Goal: Complete application form: Complete application form

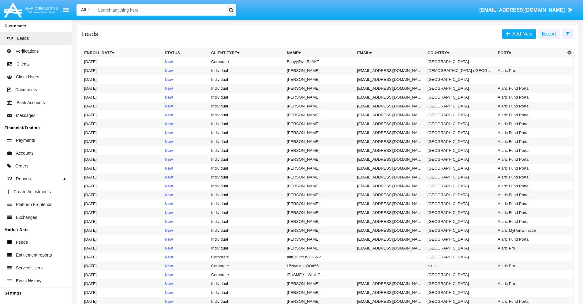
click at [567, 33] on icon at bounding box center [567, 33] width 4 height 5
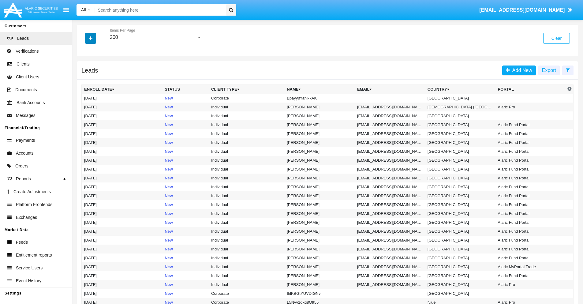
click at [91, 38] on icon "button" at bounding box center [90, 38] width 3 height 4
click at [95, 69] on span "Name" at bounding box center [95, 68] width 13 height 7
click at [84, 71] on input "Name" at bounding box center [84, 71] width 0 height 0
checkbox input "true"
click at [91, 38] on icon "button" at bounding box center [90, 38] width 3 height 4
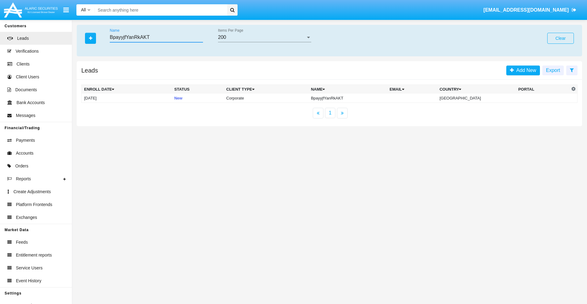
type input "BpayyjfYanRkAKT"
click at [349, 98] on td "BpayyjfYanRkAKT" at bounding box center [348, 98] width 79 height 9
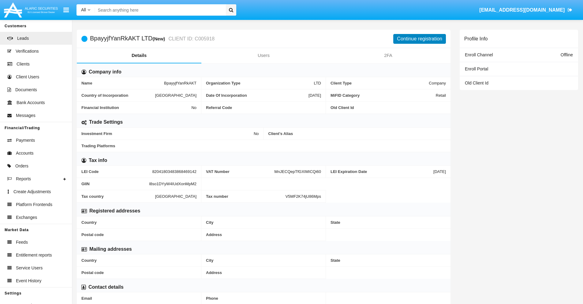
click at [419, 39] on button "Continue registration" at bounding box center [419, 39] width 53 height 10
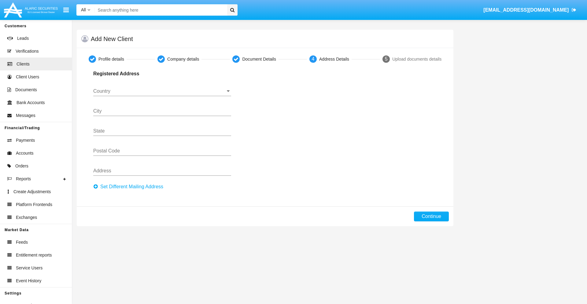
click at [130, 187] on button "Set Different Mailing Address" at bounding box center [130, 187] width 74 height 10
click at [162, 91] on input "Country" at bounding box center [162, 91] width 138 height 6
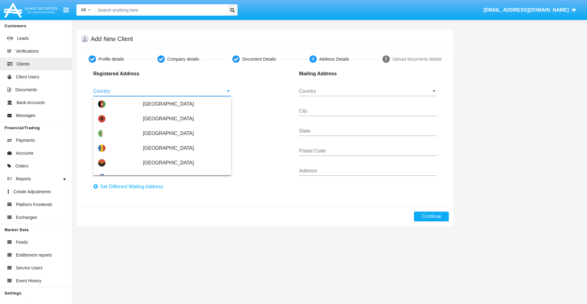
scroll to position [362, 0]
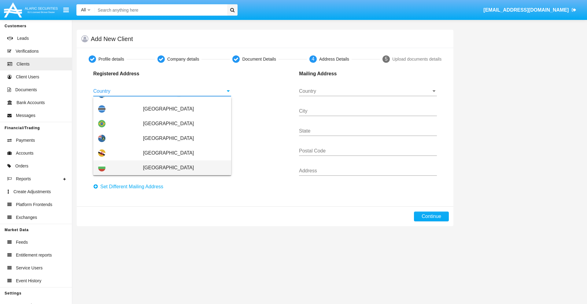
click at [181, 168] on span "Bulgaria" at bounding box center [184, 167] width 83 height 15
type input "Bulgaria"
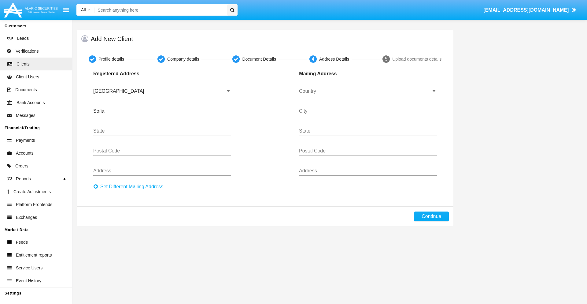
type input "Sofia"
type input "1000"
type input "Vasil Levski"
click at [368, 91] on input "Country" at bounding box center [368, 91] width 138 height 6
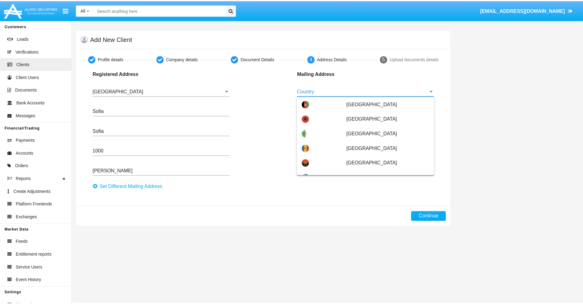
scroll to position [39, 0]
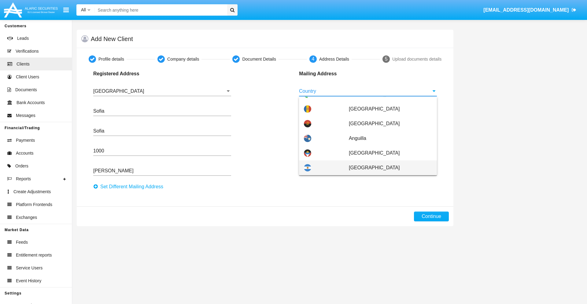
click at [387, 168] on span "Argentina" at bounding box center [390, 167] width 83 height 15
type input "Argentina"
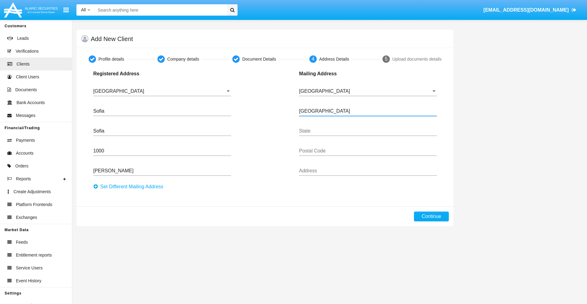
type input "Buenos Aires"
type input "7777"
type input "Test Mail Address"
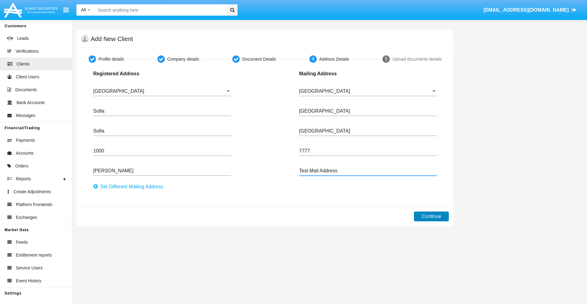
click at [431, 216] on button "Continue" at bounding box center [431, 216] width 35 height 10
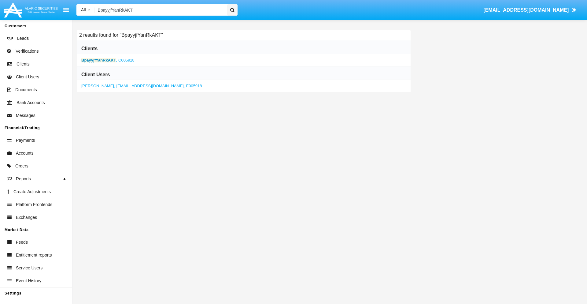
type input "BpayyjfYanRkAKT"
click at [98, 60] on b "BpayyjfYanRkAKT" at bounding box center [98, 60] width 35 height 5
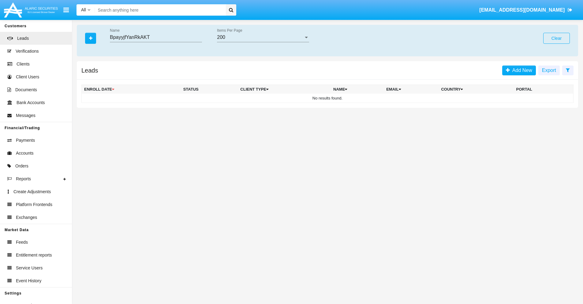
click at [556, 38] on button "Clear" at bounding box center [556, 38] width 27 height 11
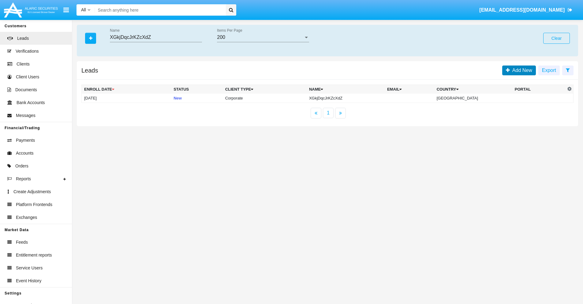
click at [520, 70] on span "Add New" at bounding box center [520, 70] width 22 height 5
